Goal: Task Accomplishment & Management: Manage account settings

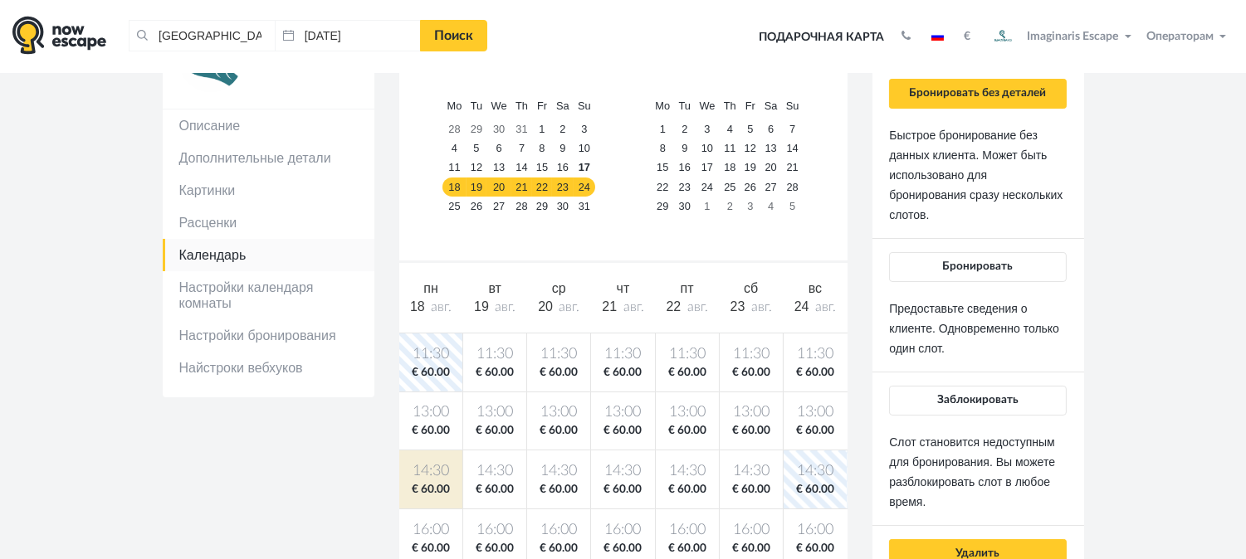
scroll to position [282, 0]
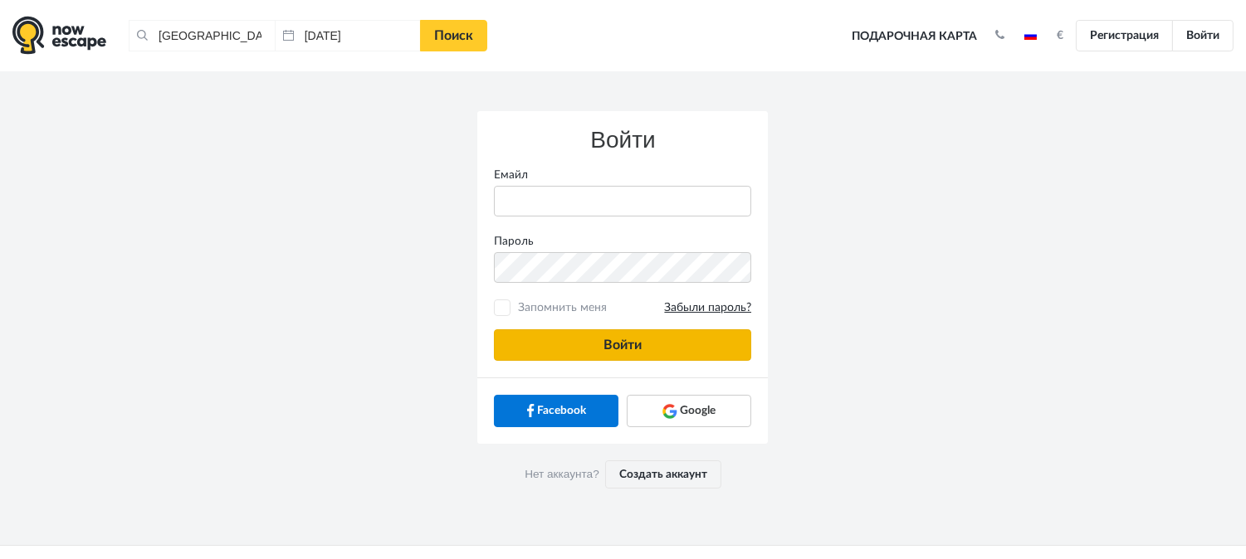
type input "[PERSON_NAME][EMAIL_ADDRESS][DOMAIN_NAME]"
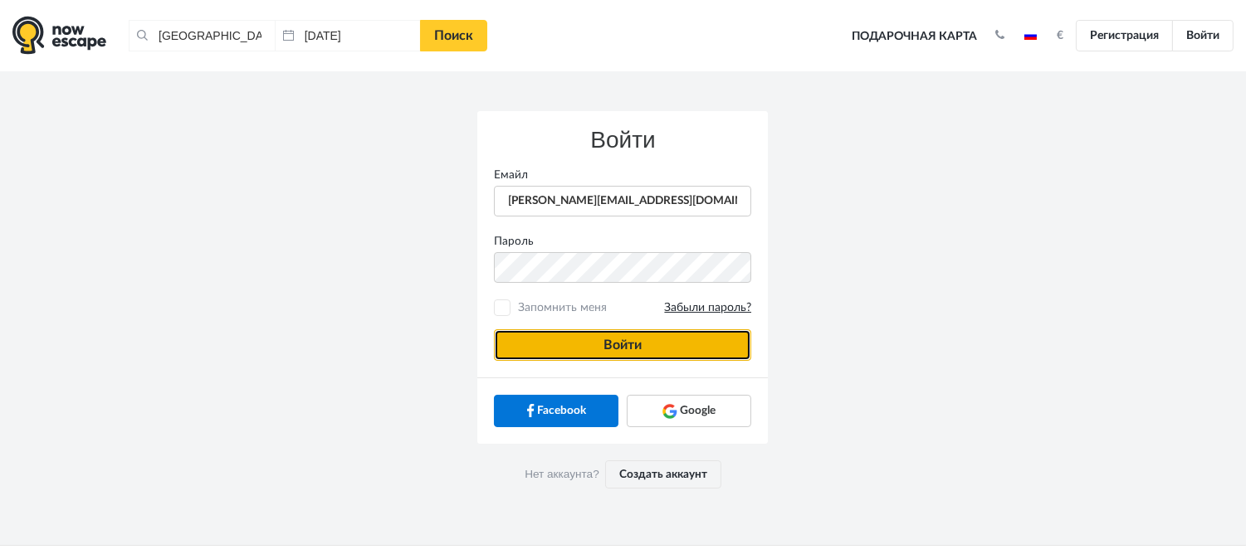
click at [633, 354] on button "Войти" at bounding box center [622, 346] width 257 height 32
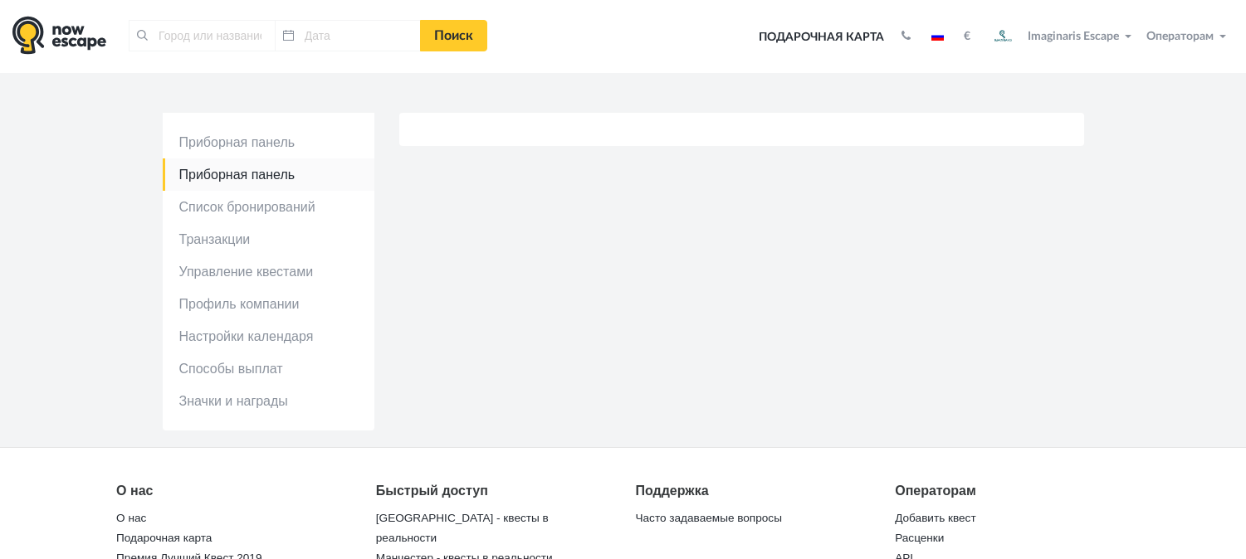
type input "[GEOGRAPHIC_DATA], [GEOGRAPHIC_DATA]"
type input "[DATE]"
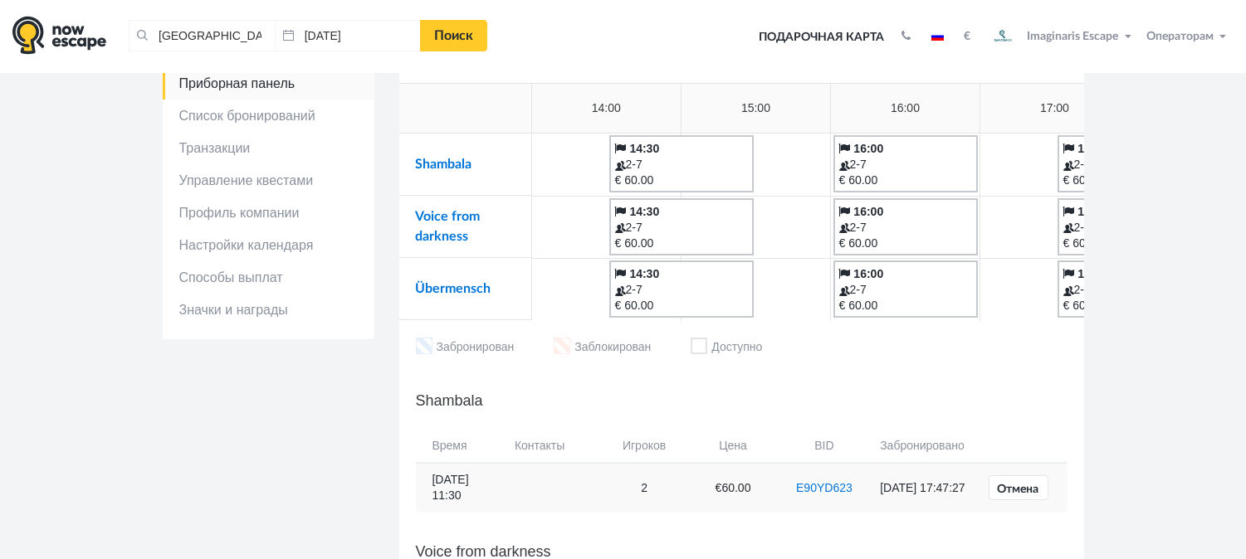
scroll to position [61, 0]
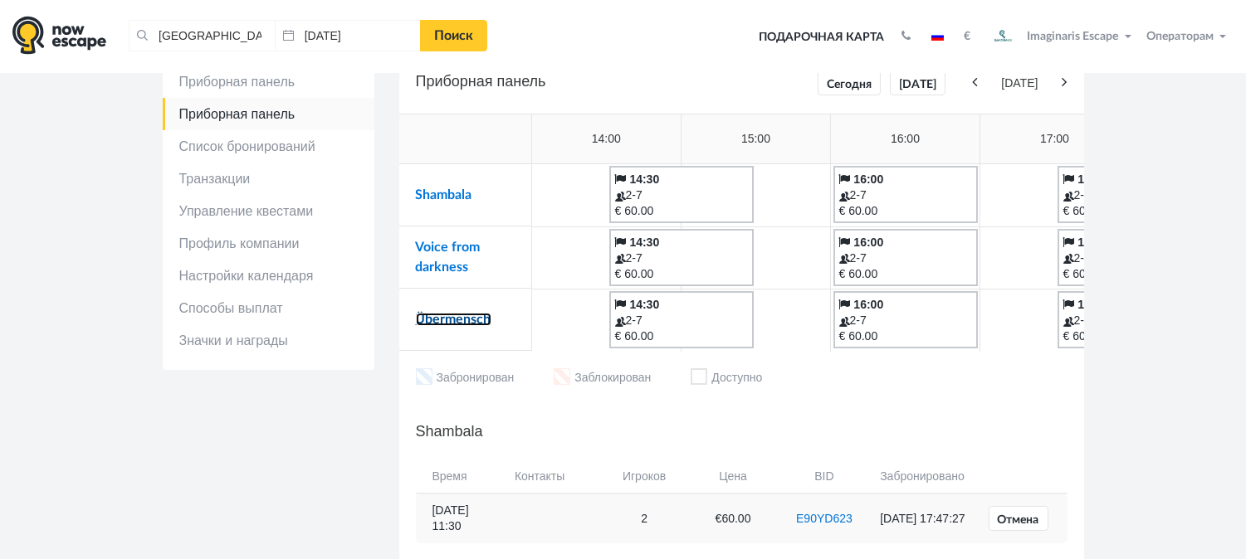
click at [441, 324] on link "Übermensch" at bounding box center [454, 319] width 76 height 13
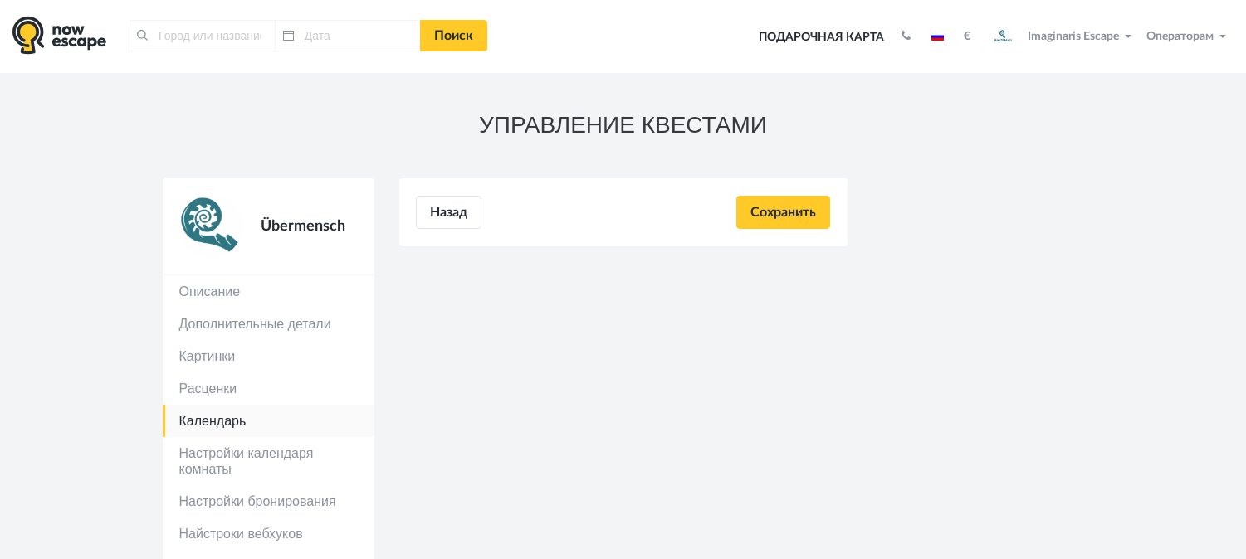
type input "[GEOGRAPHIC_DATA], [GEOGRAPHIC_DATA]"
type input "[DATE]"
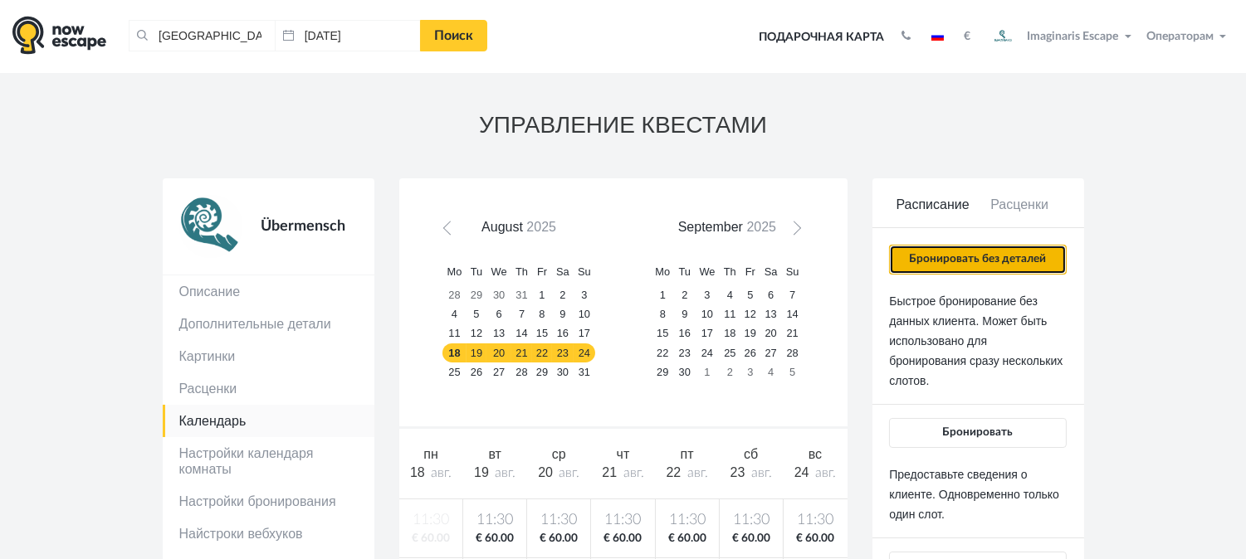
click at [1063, 247] on button "Бронировать без деталей" at bounding box center [977, 260] width 177 height 30
